Goal: Transaction & Acquisition: Download file/media

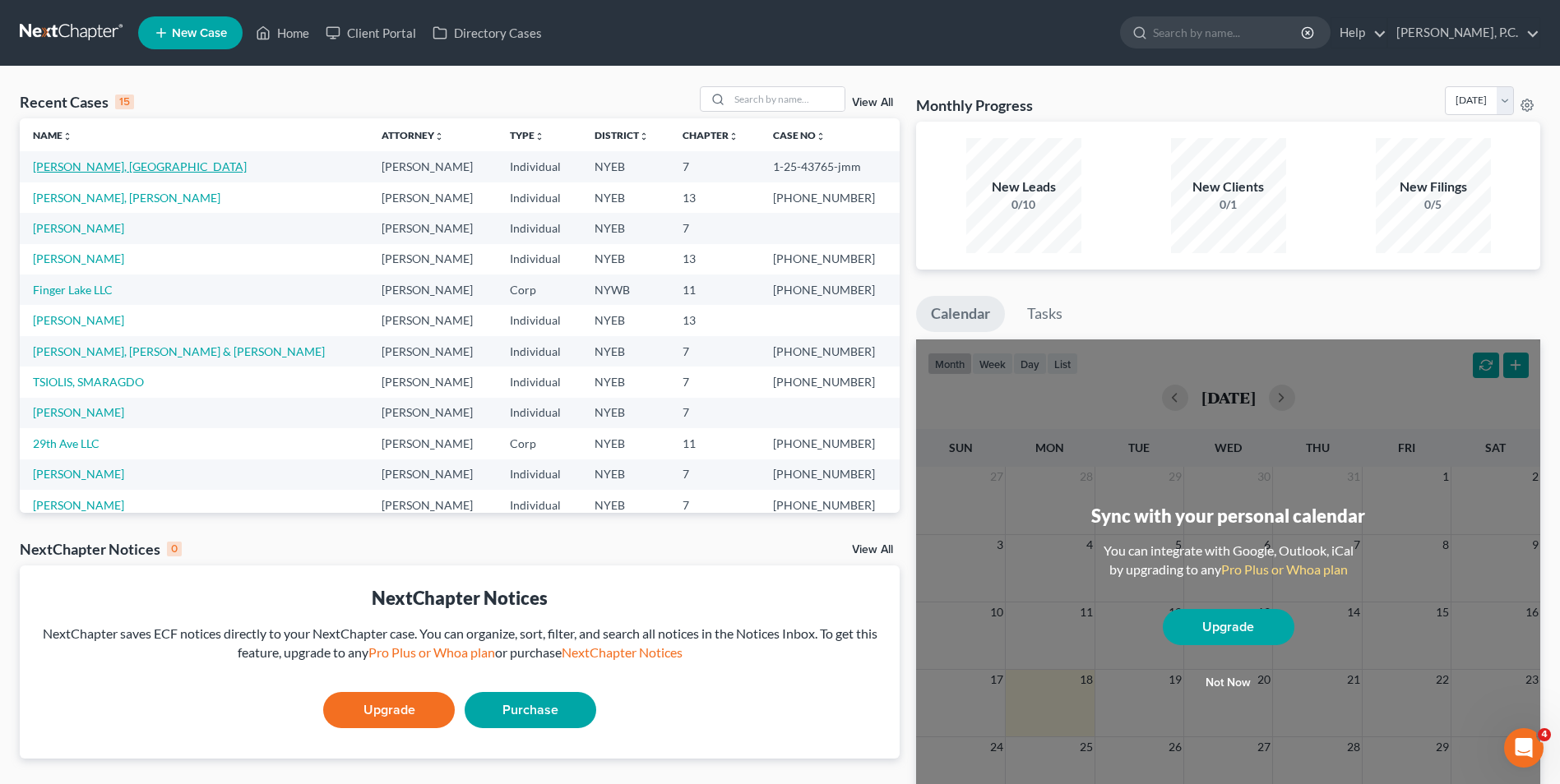
click at [76, 168] on link "[PERSON_NAME], [GEOGRAPHIC_DATA]" at bounding box center [140, 166] width 213 height 14
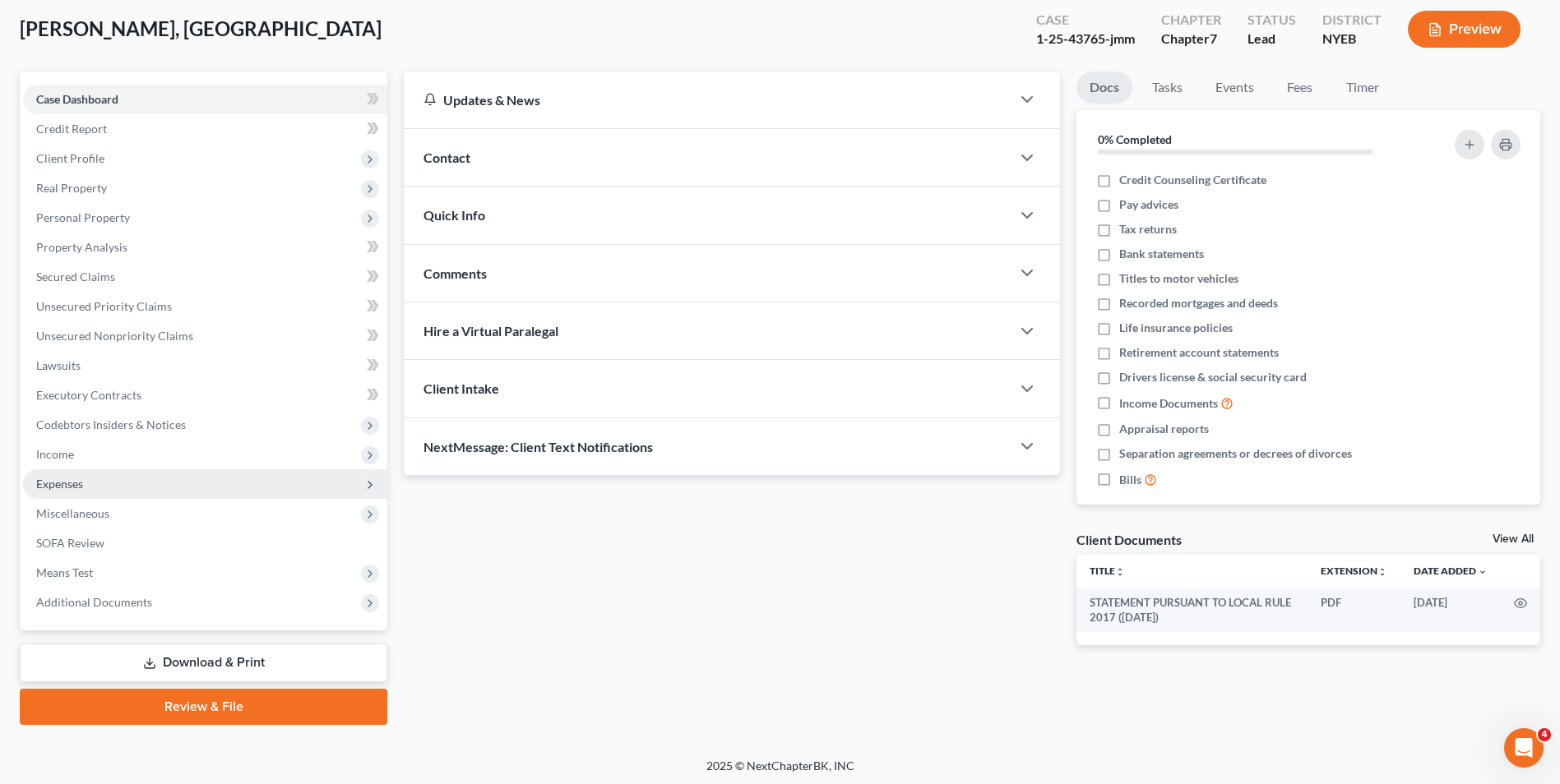
scroll to position [90, 0]
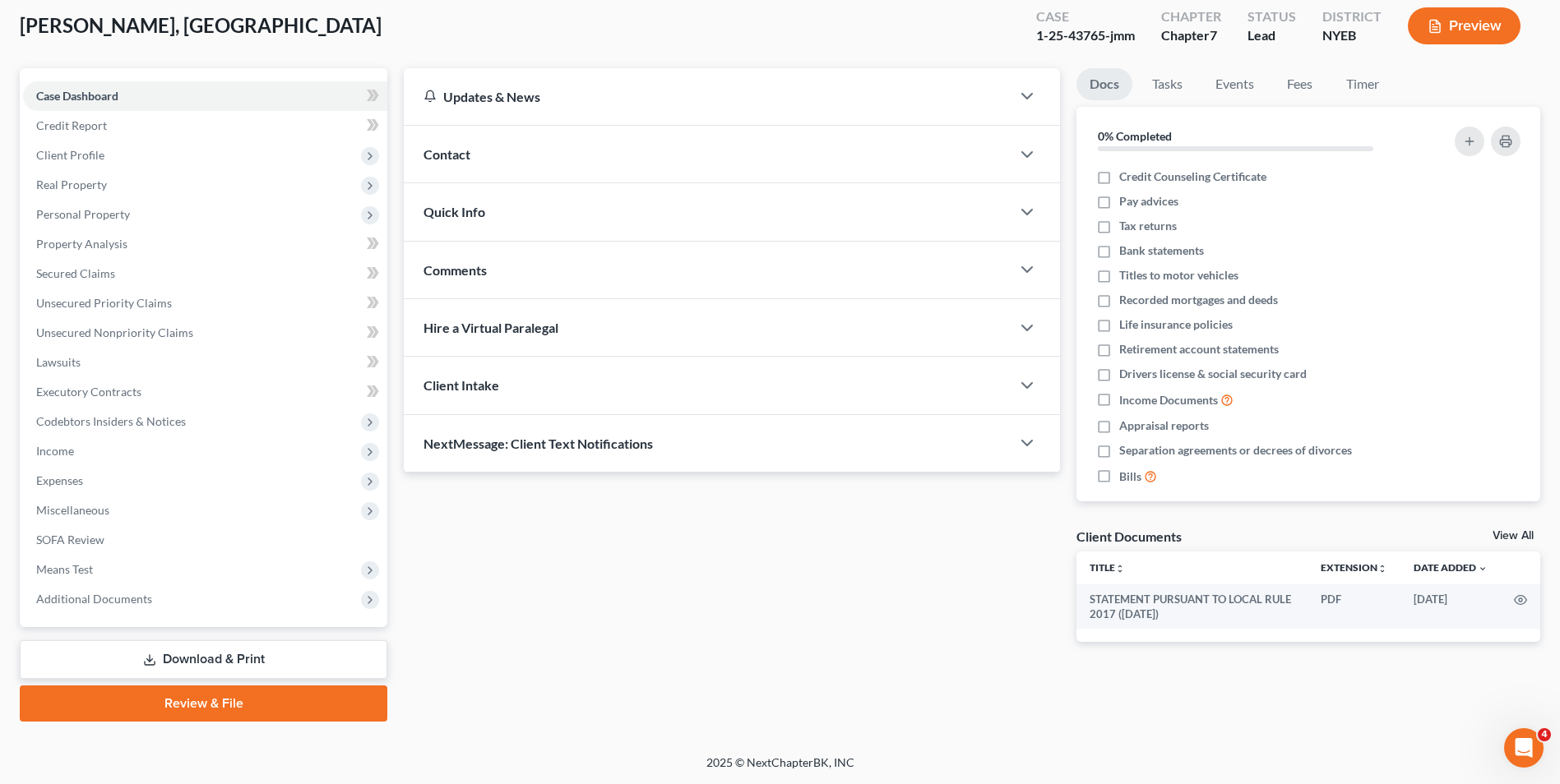
click at [198, 663] on link "Download & Print" at bounding box center [204, 659] width 368 height 39
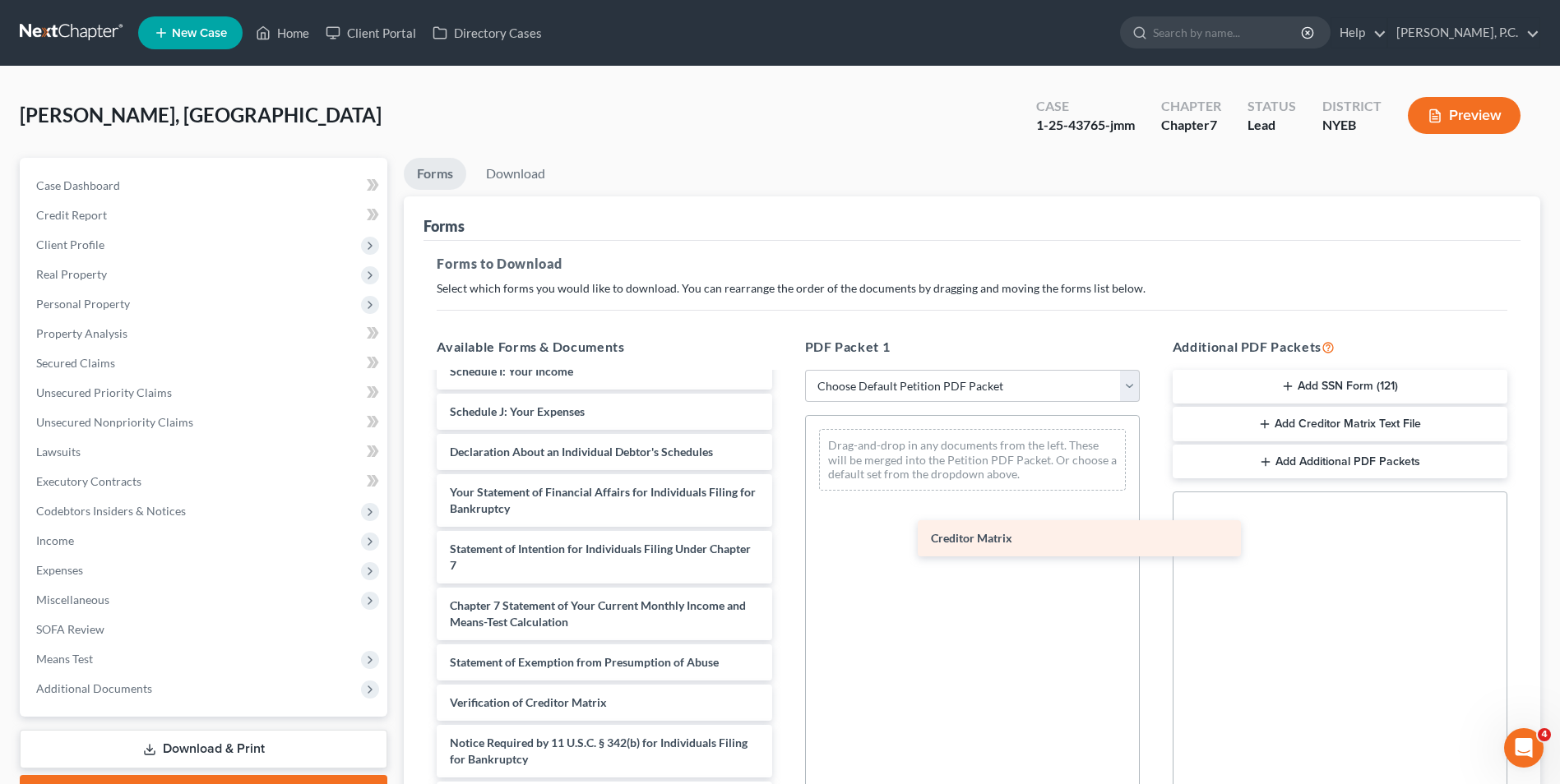
scroll to position [416, 0]
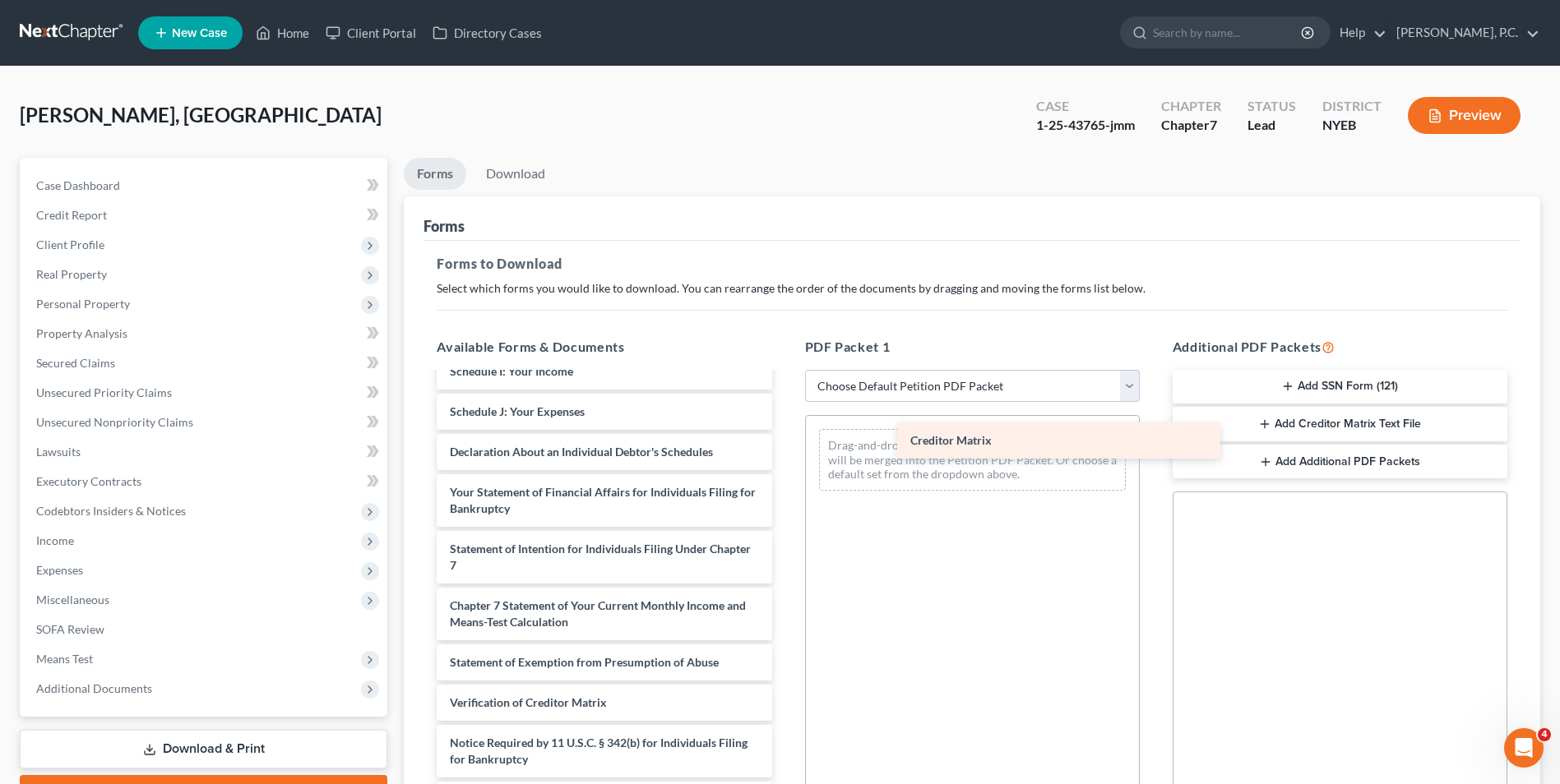
drag, startPoint x: 501, startPoint y: 664, endPoint x: 962, endPoint y: 442, distance: 511.7
click at [784, 442] on div "Creditor Matrix STATEMENT PURSUANT TO LOCAL RULE 2017 ([DATE]) Voluntary Petiti…" at bounding box center [603, 395] width 361 height 843
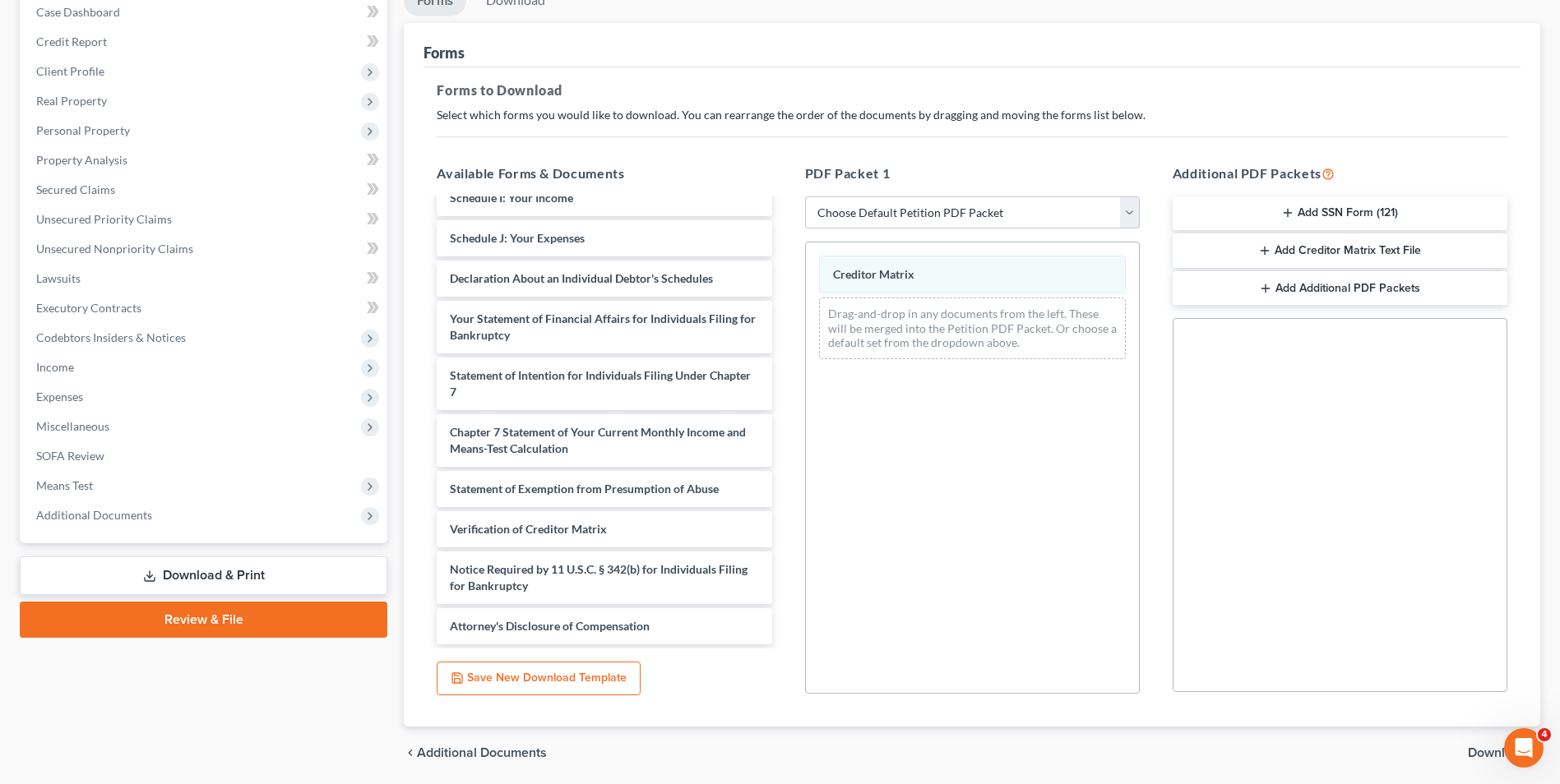
scroll to position [231, 0]
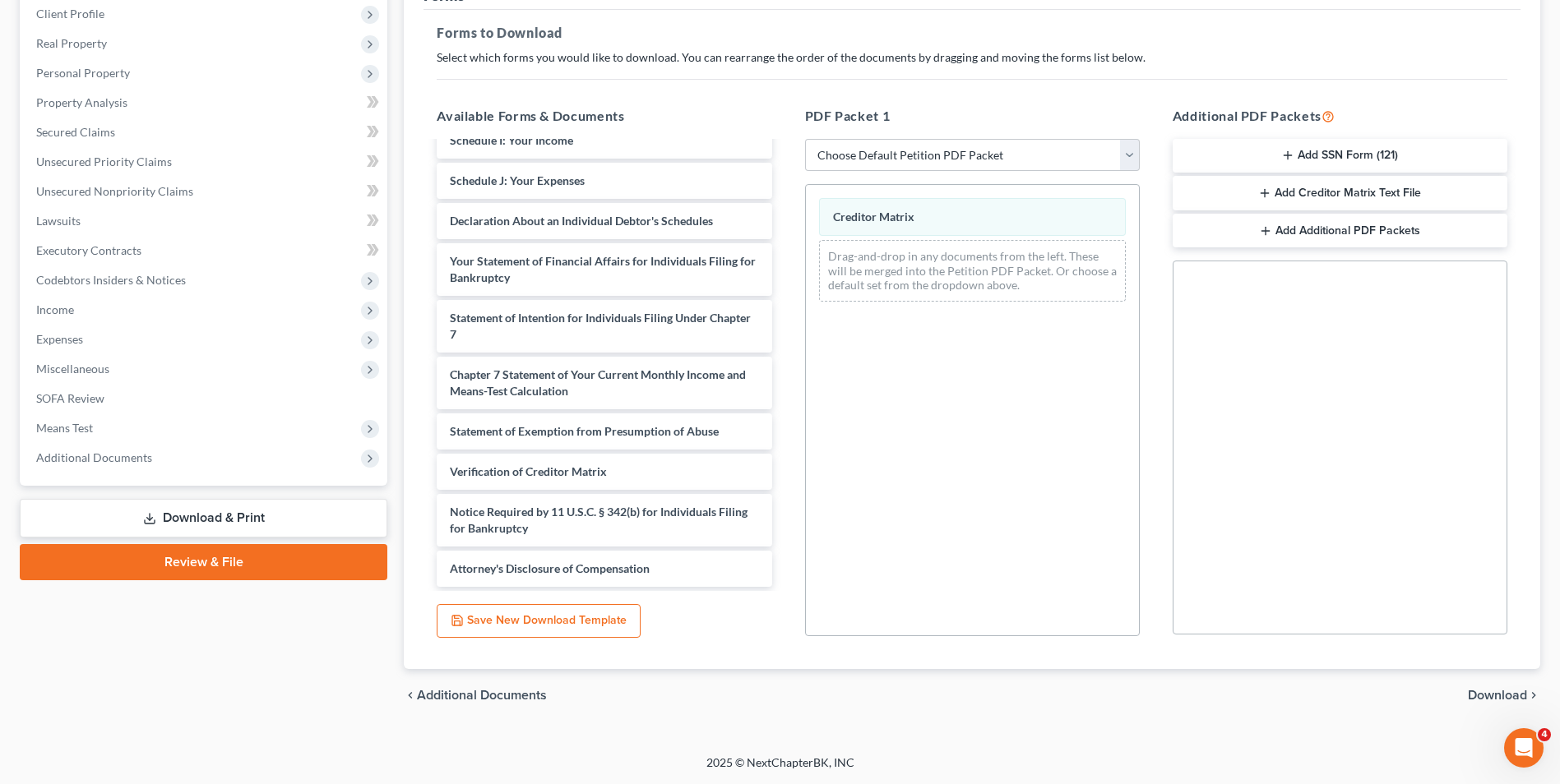
click at [1490, 693] on span "Download" at bounding box center [1497, 695] width 59 height 13
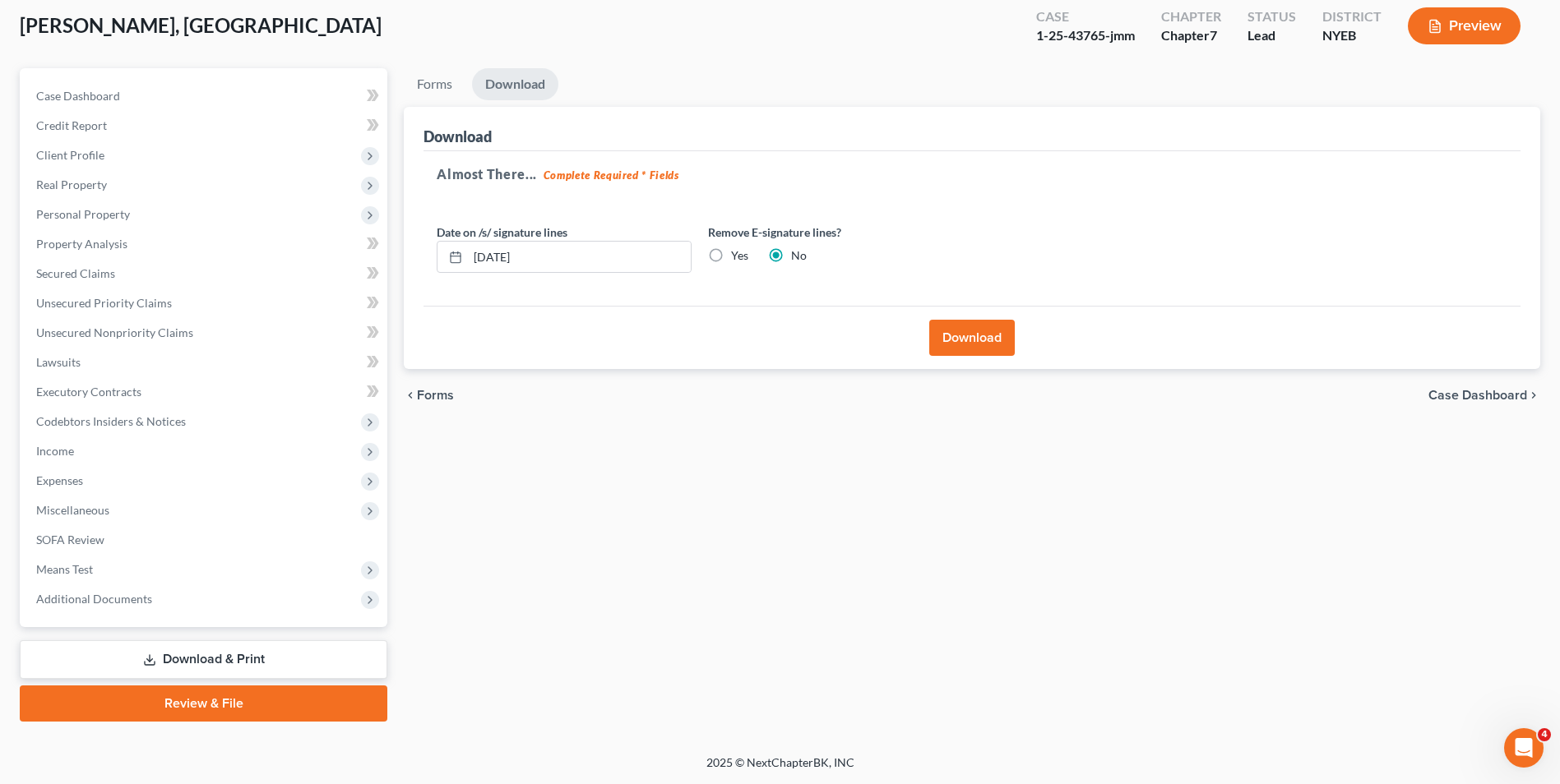
click at [731, 256] on label "Yes" at bounding box center [739, 255] width 17 height 16
click at [738, 256] on input "Yes" at bounding box center [742, 252] width 10 height 10
radio input "true"
radio input "false"
drag, startPoint x: 669, startPoint y: 262, endPoint x: 415, endPoint y: 258, distance: 254.0
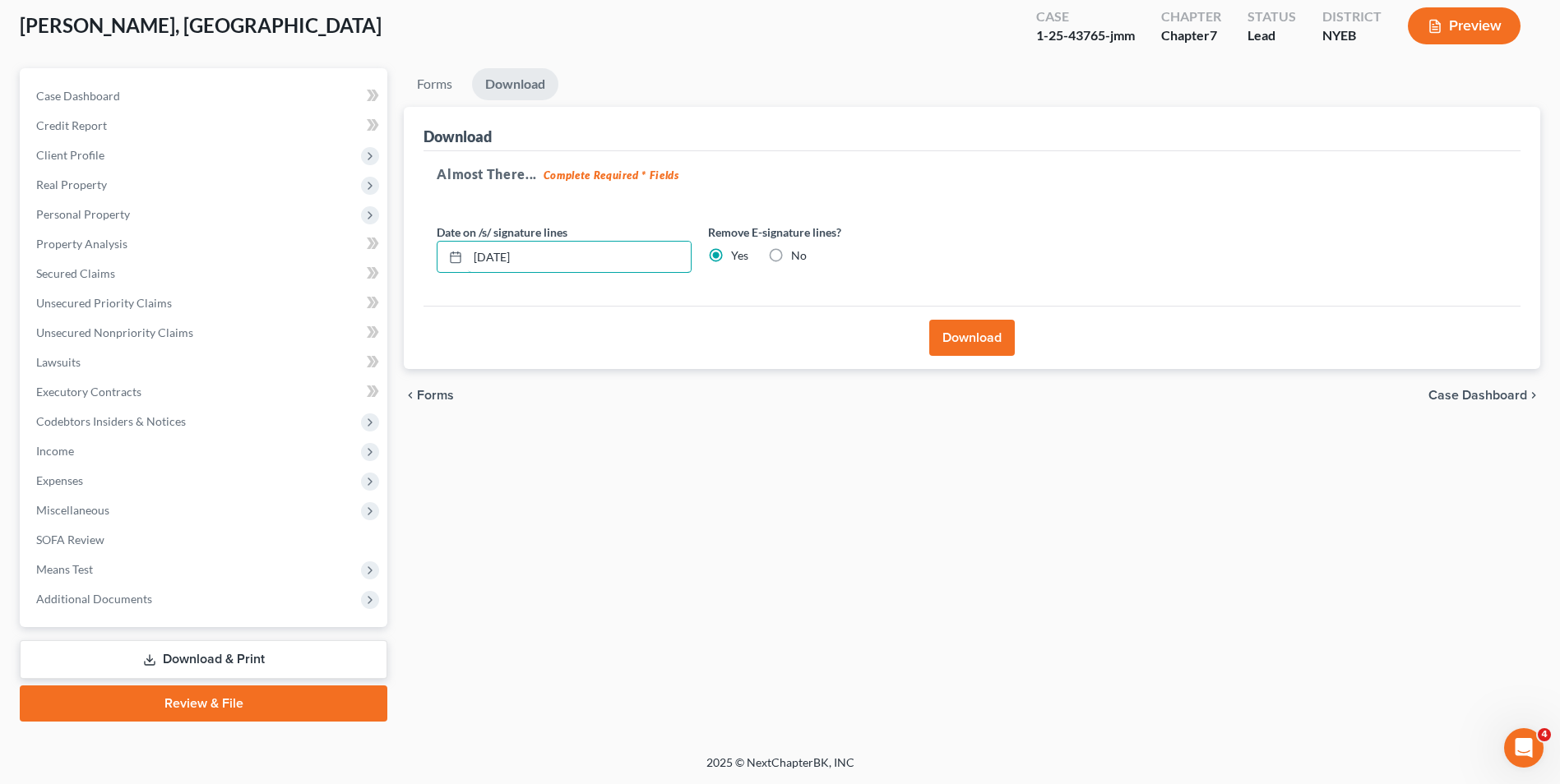
click at [415, 258] on div "Download Almost There... Complete Required * Fields Date on /s/ signature lines…" at bounding box center [972, 238] width 1137 height 263
click at [976, 343] on button "Download" at bounding box center [972, 338] width 86 height 36
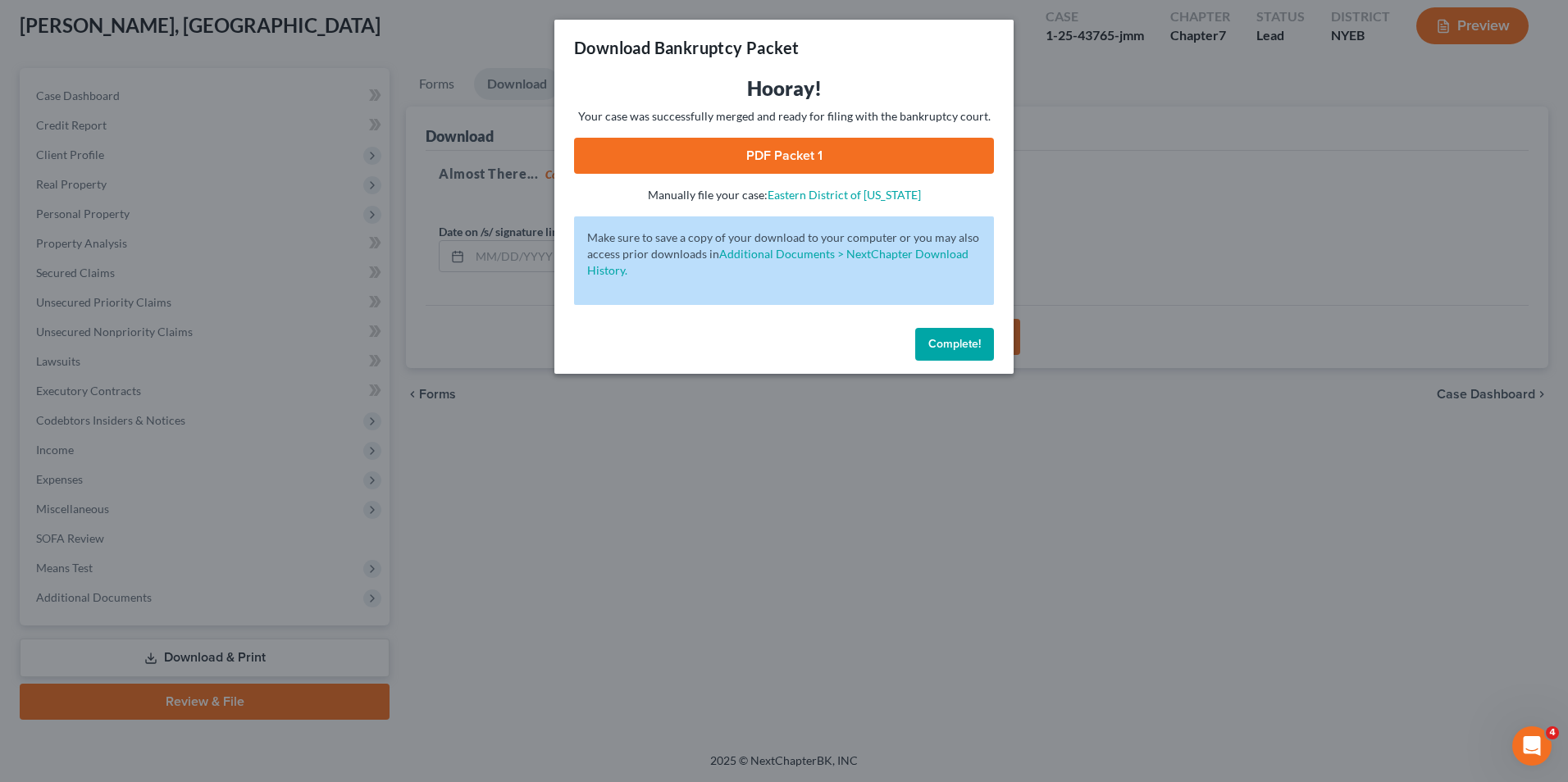
click at [771, 154] on link "PDF Packet 1" at bounding box center [784, 156] width 420 height 36
click at [969, 340] on span "Complete!" at bounding box center [954, 344] width 52 height 14
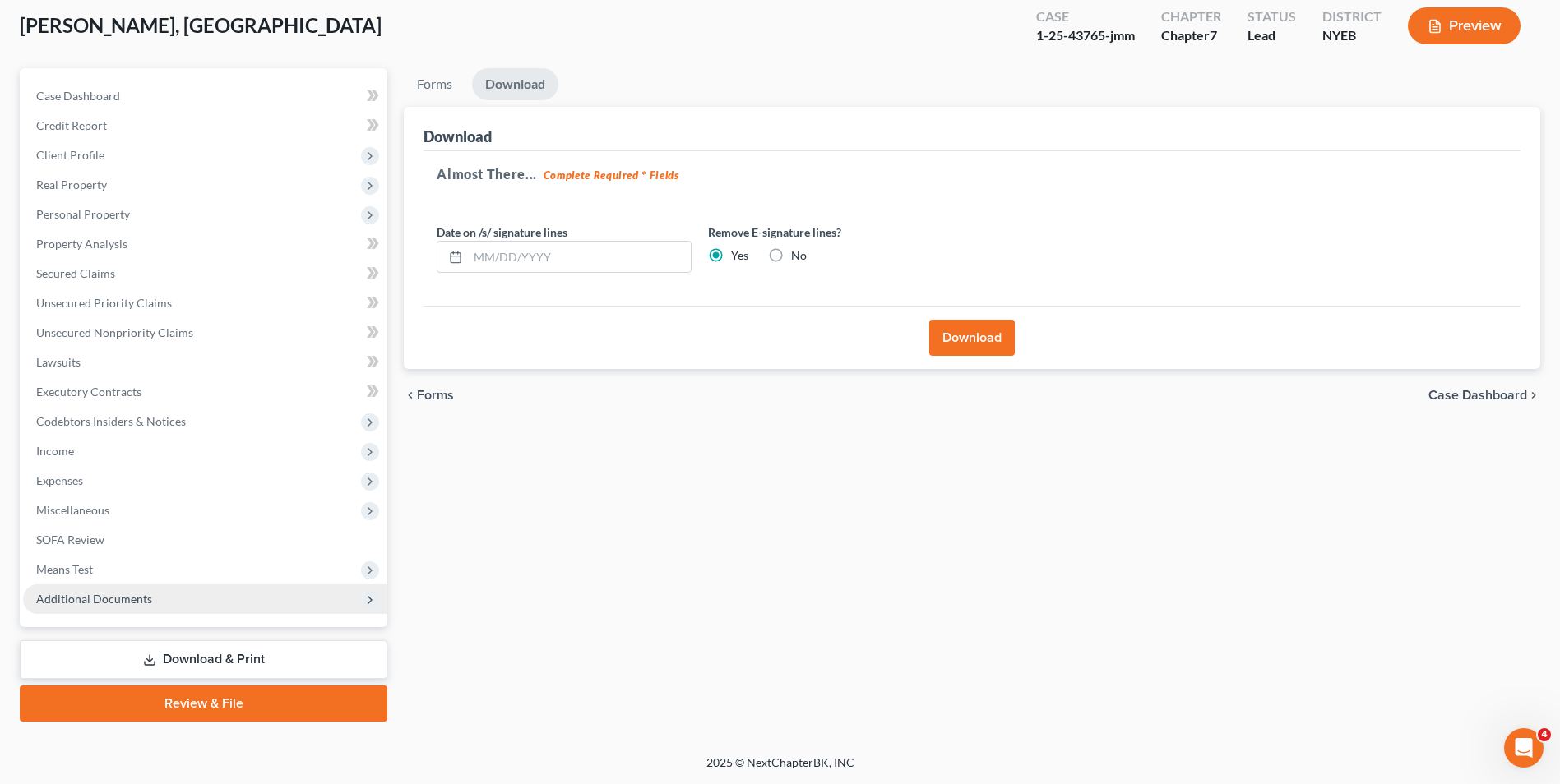
click at [202, 599] on span "Additional Documents" at bounding box center [205, 599] width 364 height 30
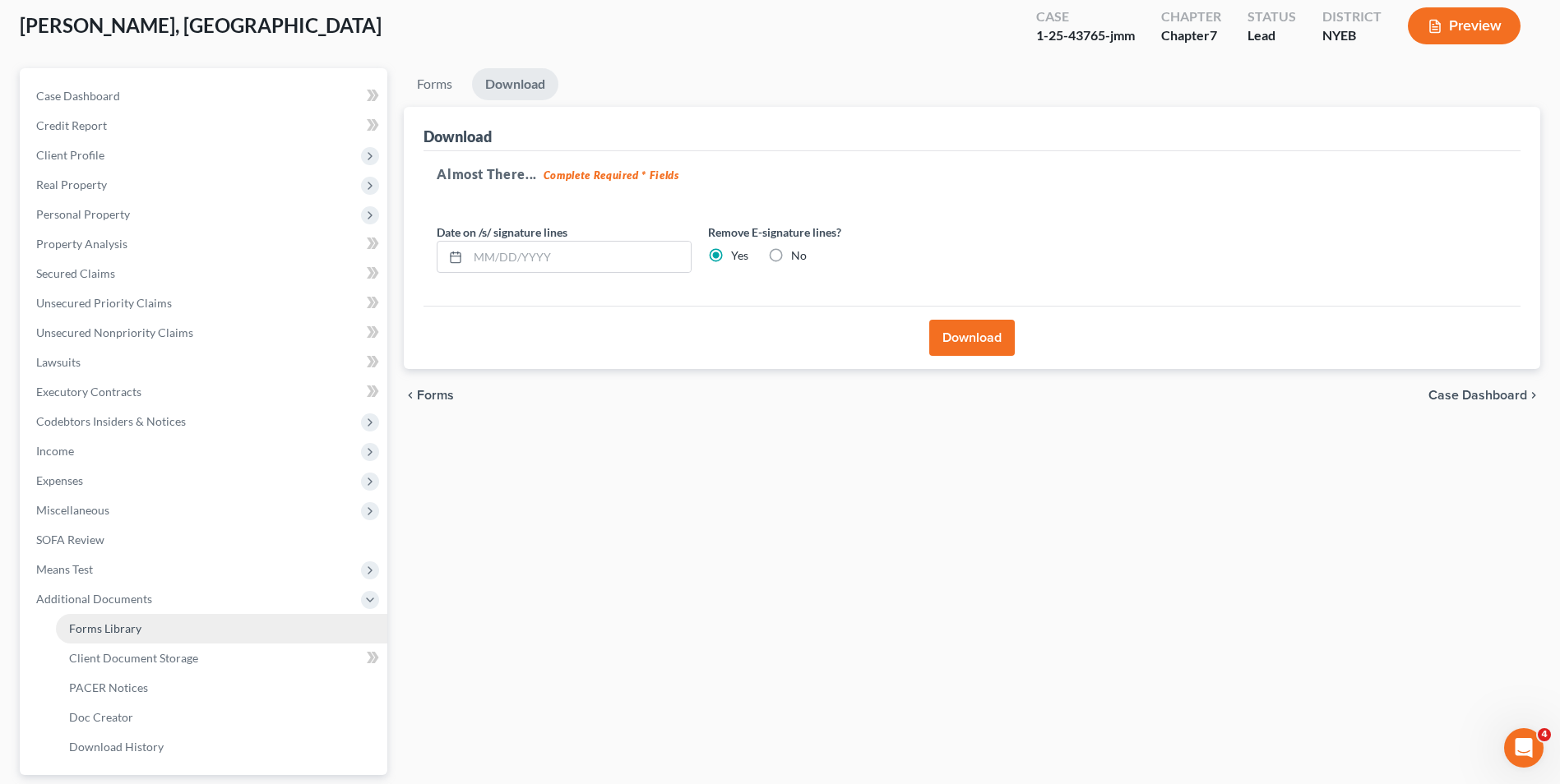
click at [189, 623] on link "Forms Library" at bounding box center [222, 629] width 332 height 30
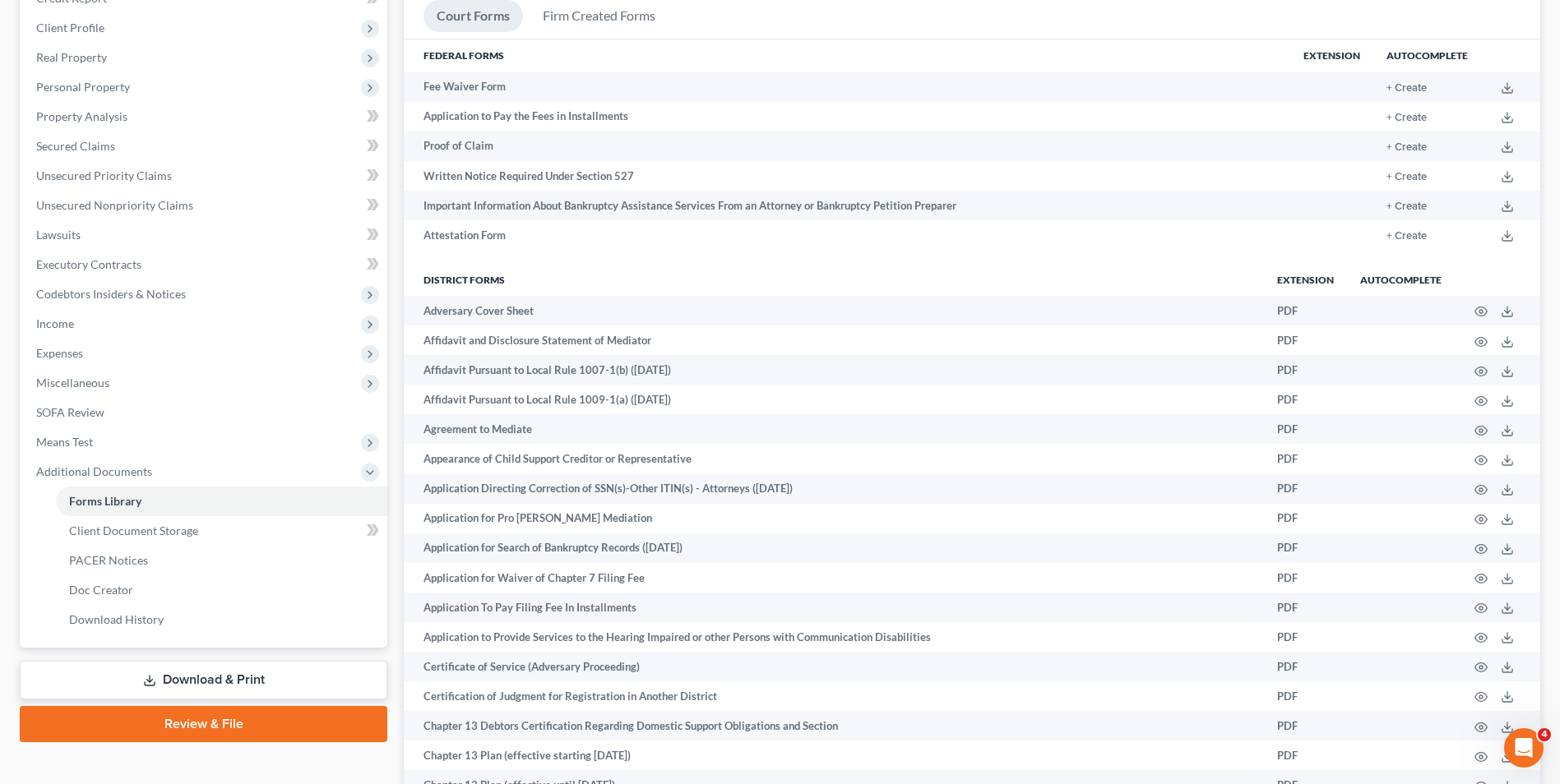
scroll to position [247, 0]
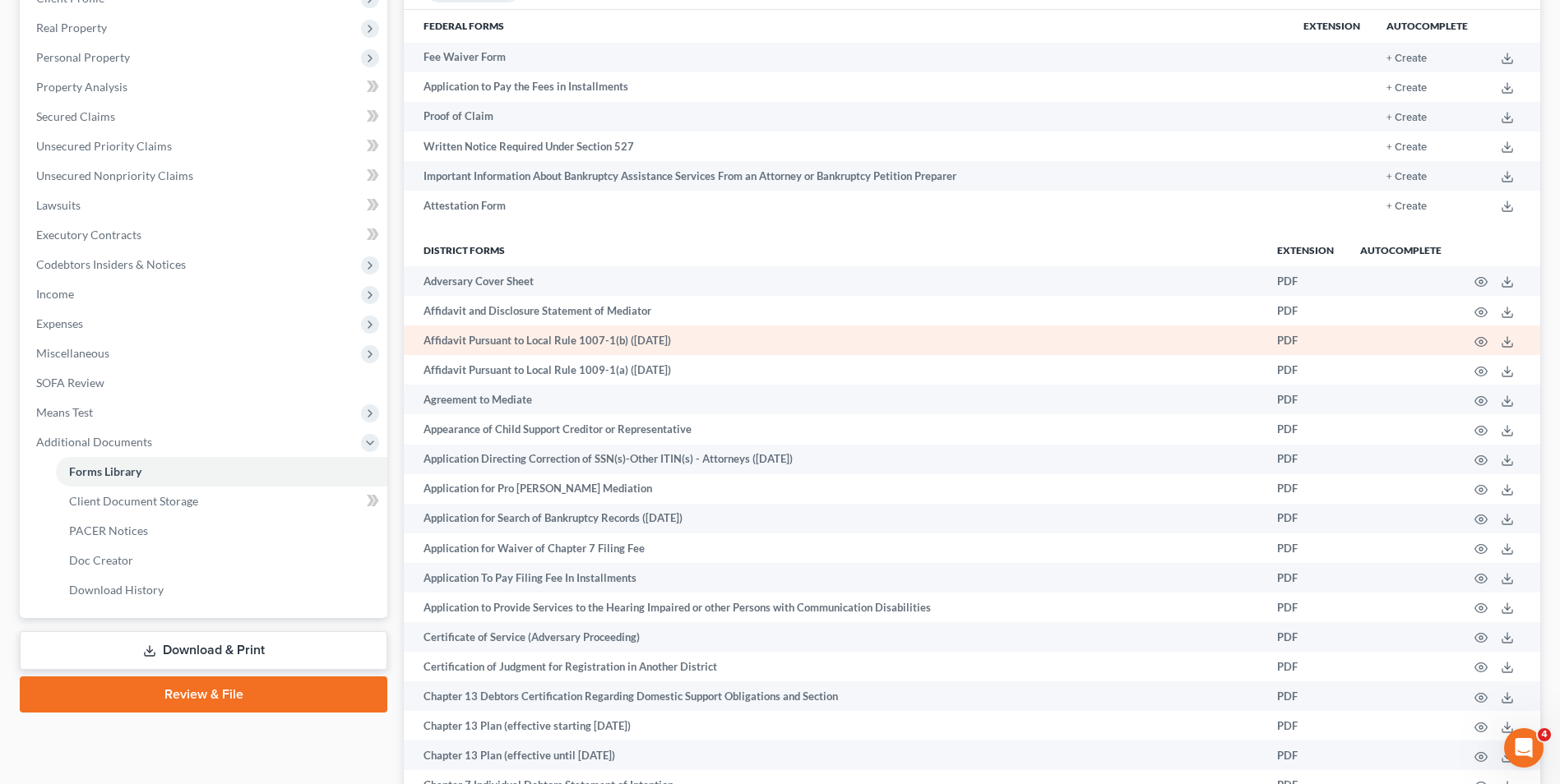
click at [540, 345] on td "Affidavit Pursuant to Local Rule 1007-1(b) ([DATE])" at bounding box center [834, 340] width 861 height 30
click at [1486, 342] on icon "button" at bounding box center [1481, 342] width 13 height 13
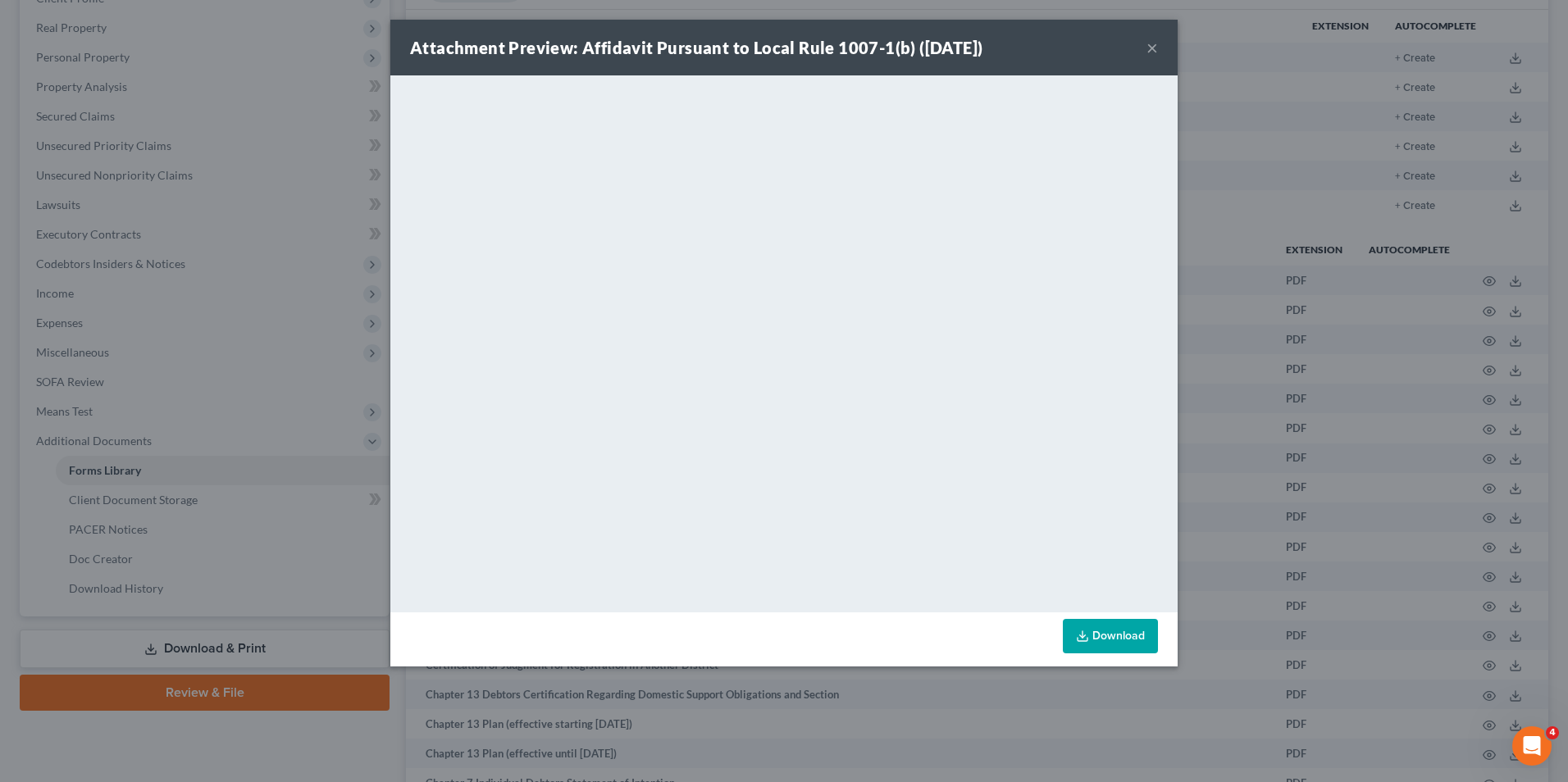
click at [1157, 43] on button "×" at bounding box center [1152, 48] width 11 height 20
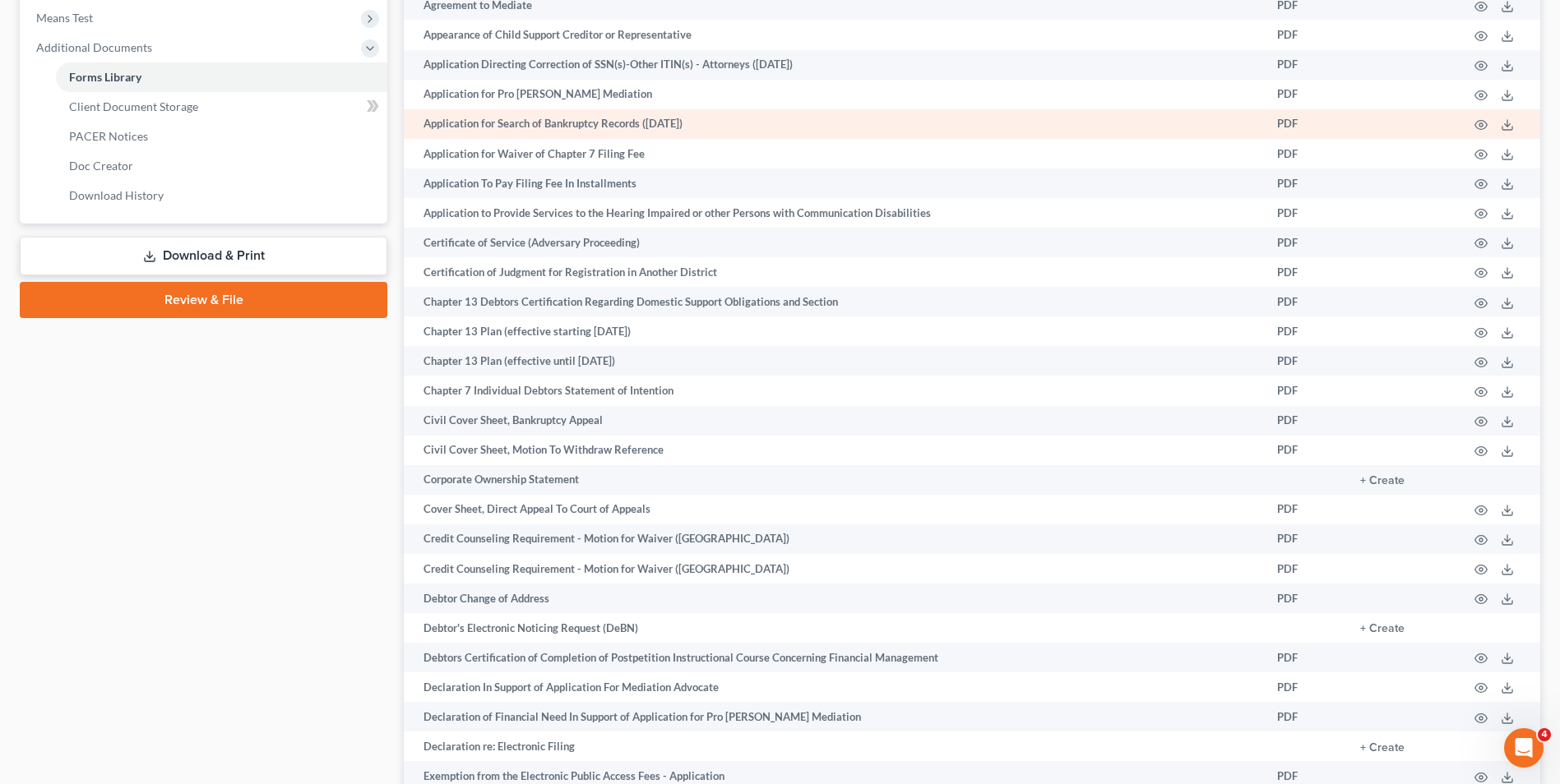
scroll to position [312, 0]
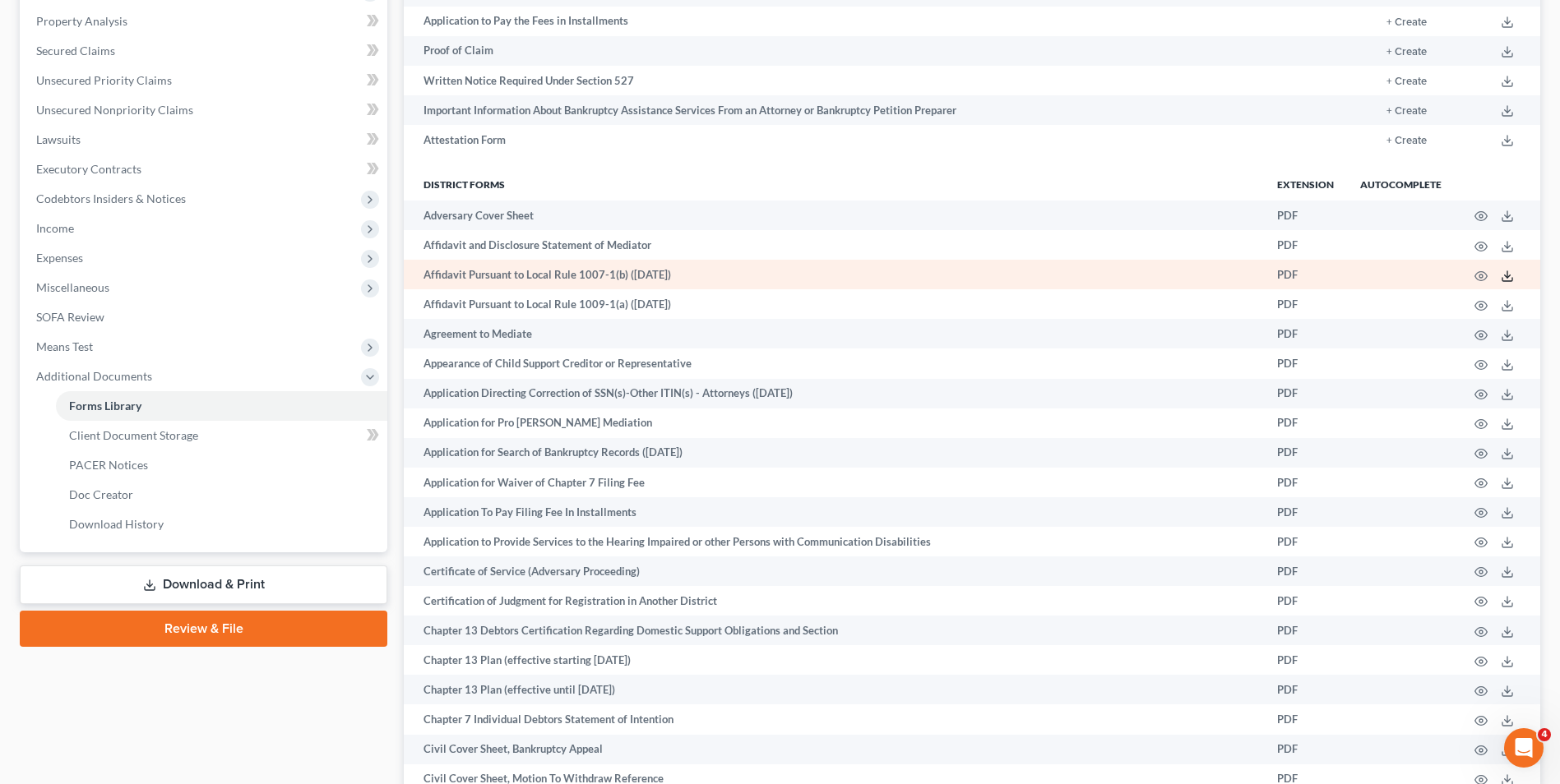
click at [1509, 272] on icon at bounding box center [1508, 276] width 13 height 13
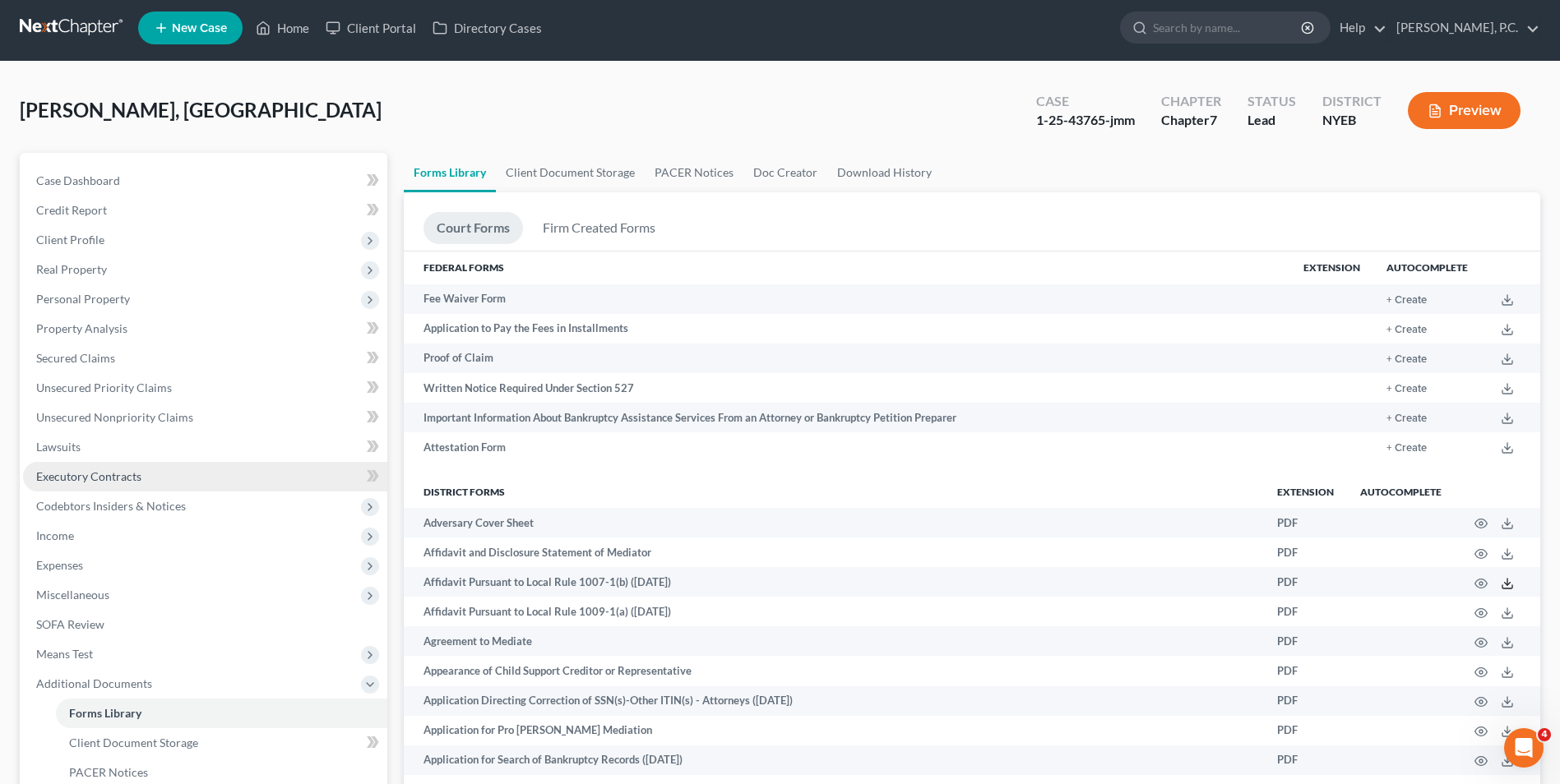
scroll to position [0, 0]
